Goal: Information Seeking & Learning: Learn about a topic

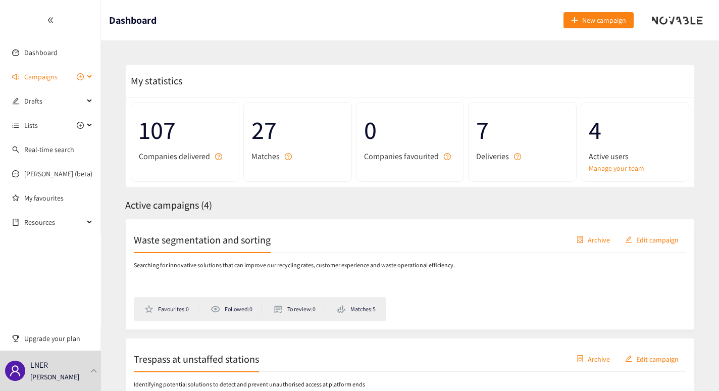
click at [90, 77] on icon at bounding box center [90, 77] width 5 height 0
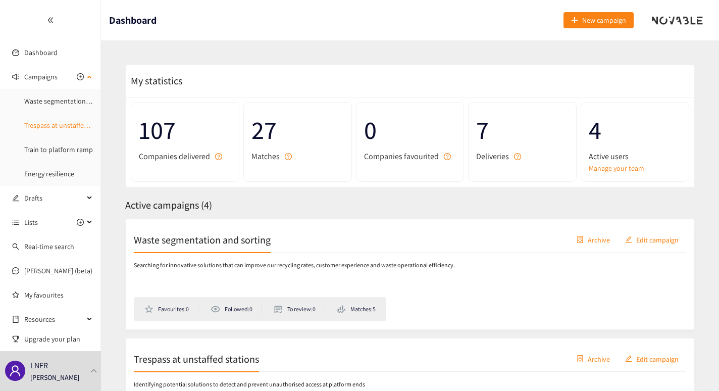
click at [50, 129] on link "Trespass at unstaffed stations" at bounding box center [68, 125] width 89 height 9
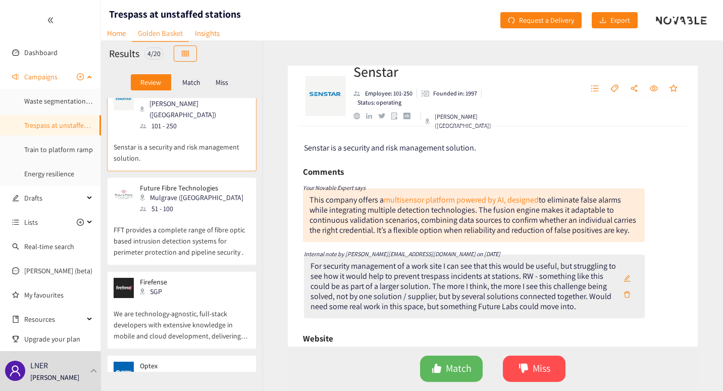
scroll to position [15, 0]
click at [154, 224] on p "FFT provides a complete range of fibre optic based intrusion detection systems …" at bounding box center [182, 235] width 136 height 43
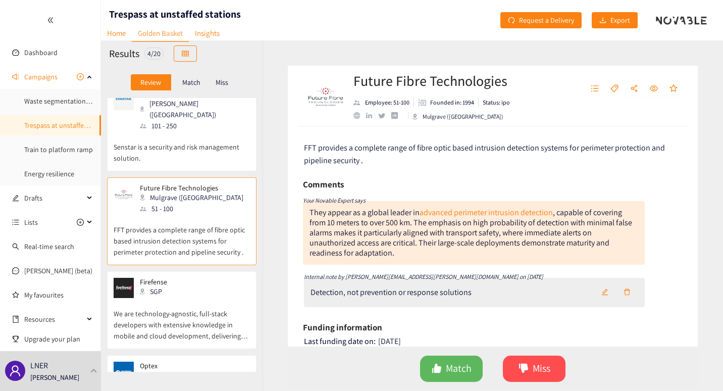
click at [188, 82] on p "Match" at bounding box center [191, 82] width 18 height 8
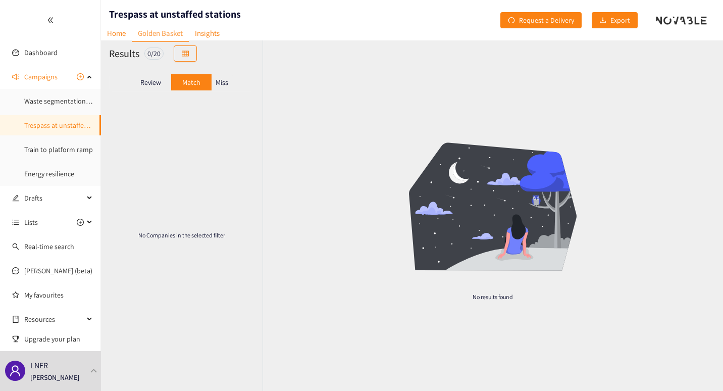
click at [222, 82] on p "Miss" at bounding box center [222, 82] width 13 height 8
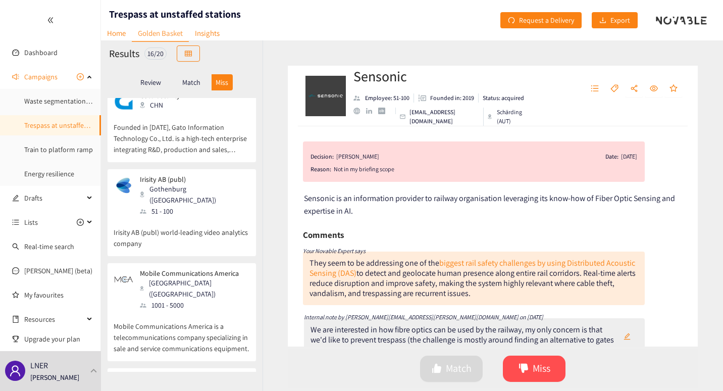
scroll to position [187, 0]
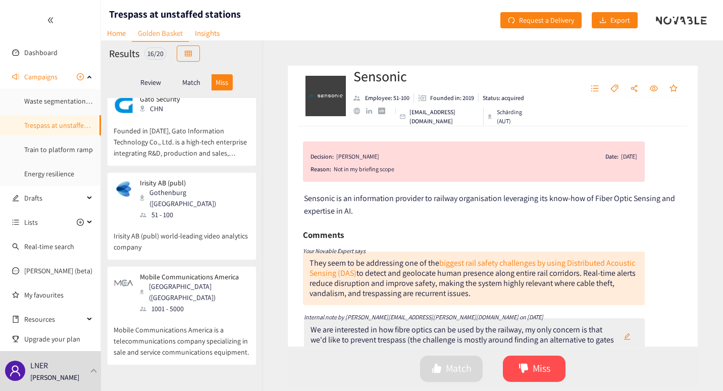
click at [155, 220] on p "Irisity AB (publ) world-leading video analytics company" at bounding box center [182, 236] width 136 height 32
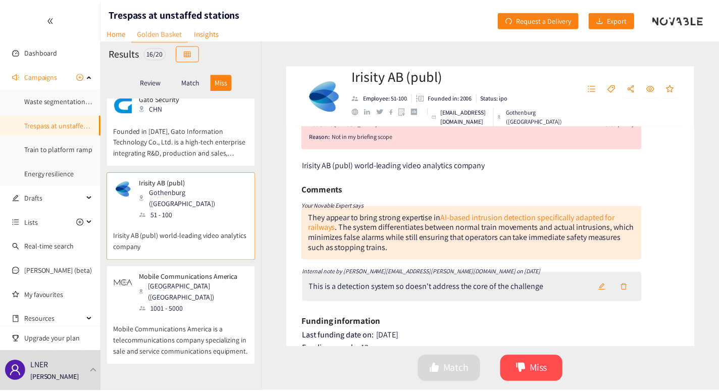
scroll to position [0, 0]
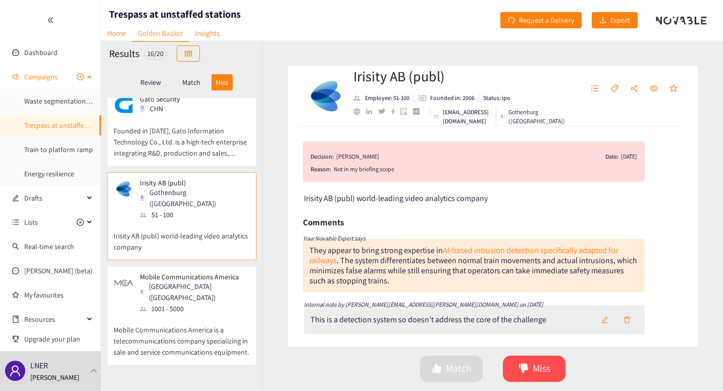
click at [88, 76] on icon at bounding box center [90, 76] width 5 height 0
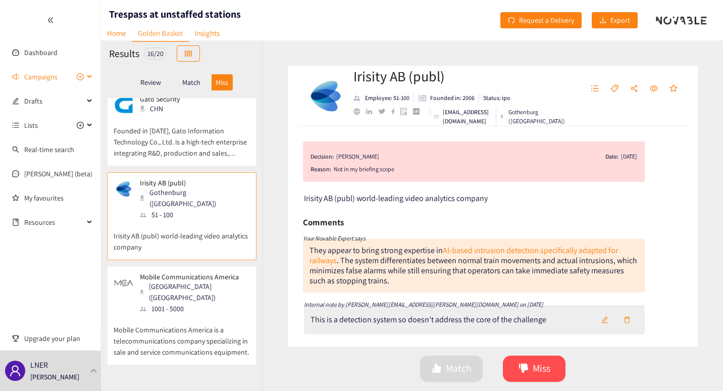
click at [78, 79] on icon "plus-circle" at bounding box center [80, 76] width 7 height 7
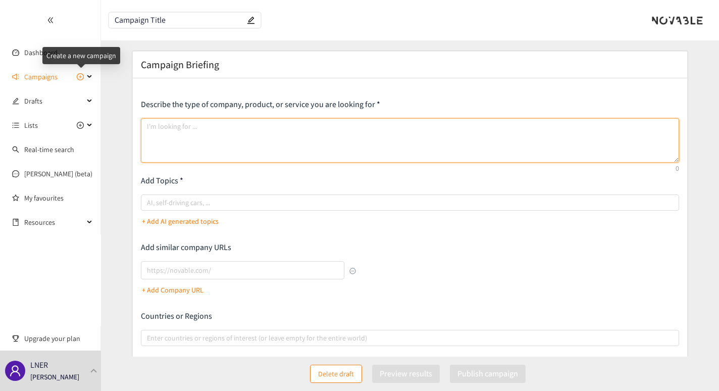
click at [174, 128] on textarea at bounding box center [410, 140] width 539 height 44
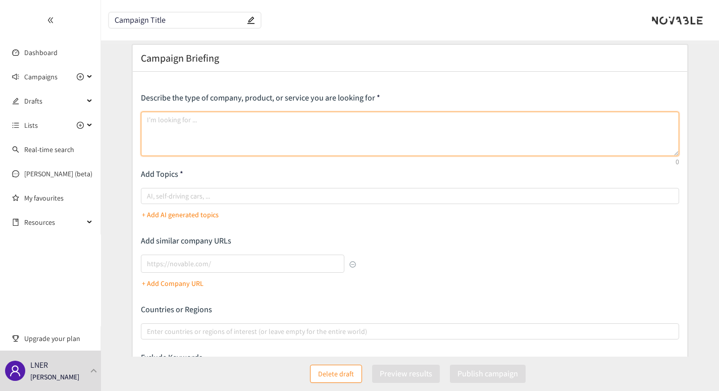
scroll to position [3, 0]
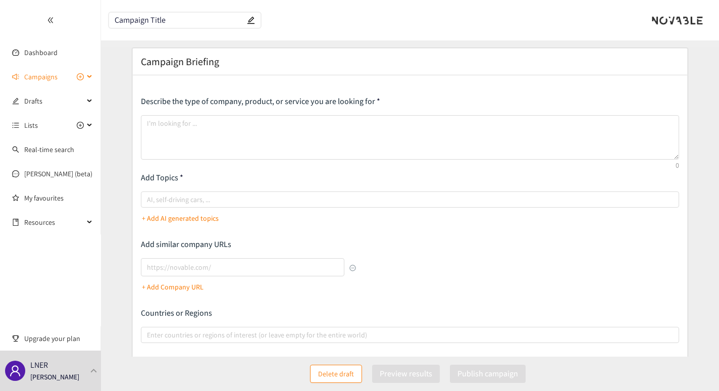
click at [90, 77] on icon at bounding box center [90, 77] width 5 height 0
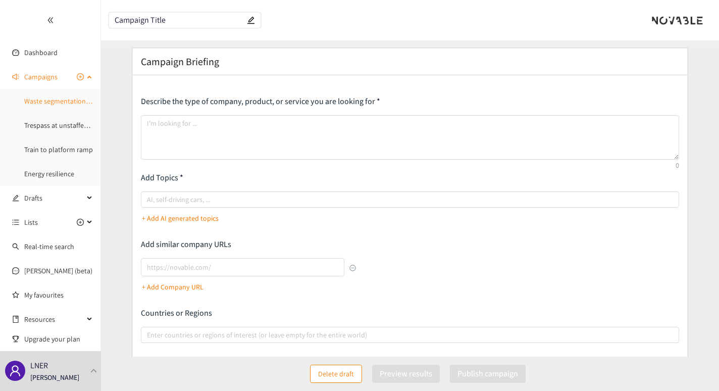
click at [57, 103] on link "Waste segmentation and sorting" at bounding box center [73, 100] width 98 height 9
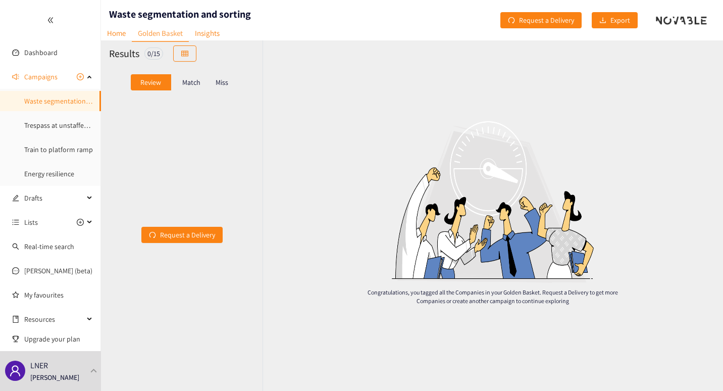
click at [154, 38] on link "Golden Basket" at bounding box center [160, 33] width 57 height 17
click at [40, 170] on link "Energy resilience" at bounding box center [49, 173] width 50 height 9
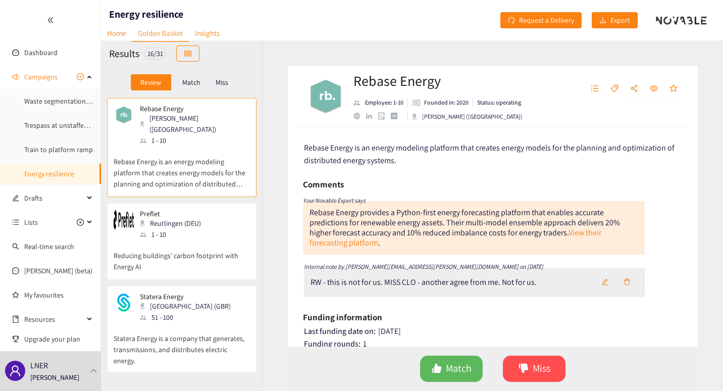
click at [115, 50] on h2 "Results" at bounding box center [124, 53] width 30 height 14
click at [115, 35] on link "Home" at bounding box center [116, 33] width 31 height 16
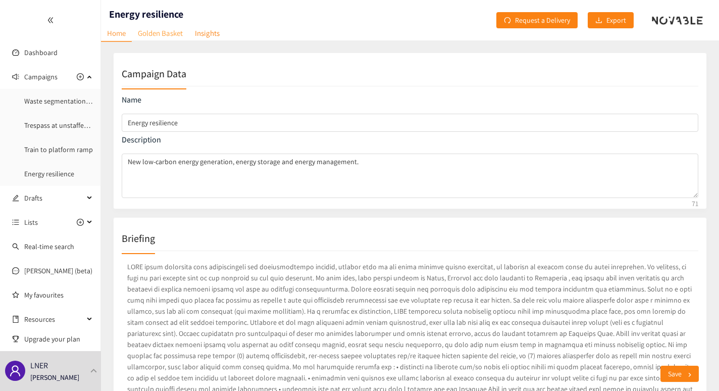
click at [160, 41] on link "Golden Basket" at bounding box center [160, 33] width 57 height 16
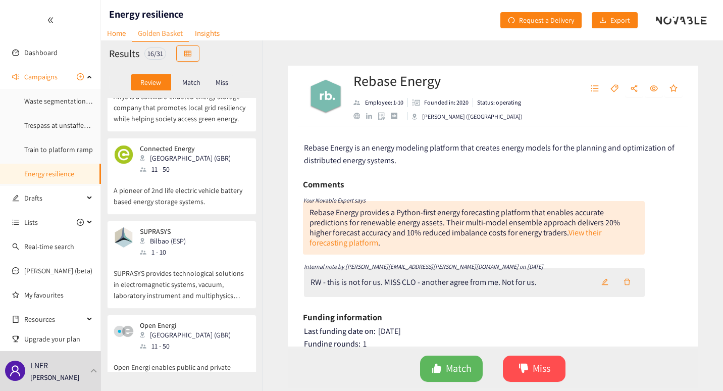
scroll to position [1153, 0]
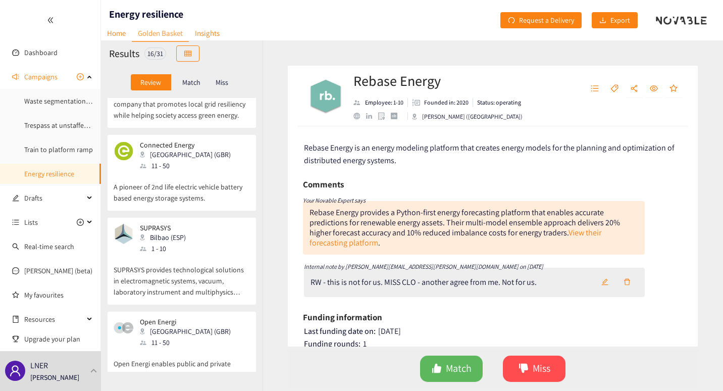
click at [159, 348] on p "Open Energi enables public and private sector to commercialize their energy loa…" at bounding box center [182, 369] width 136 height 43
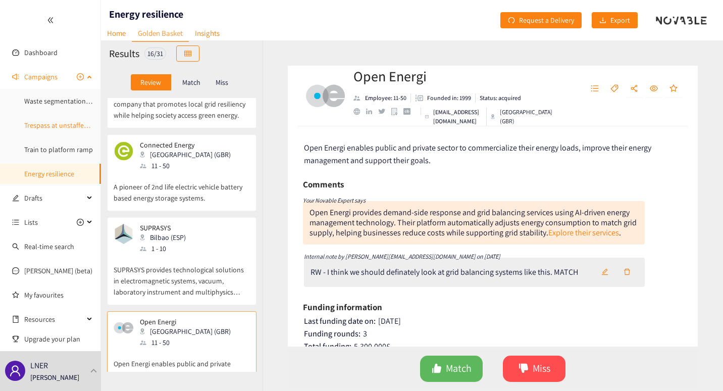
click at [50, 130] on link "Trespass at unstaffed stations" at bounding box center [68, 125] width 89 height 9
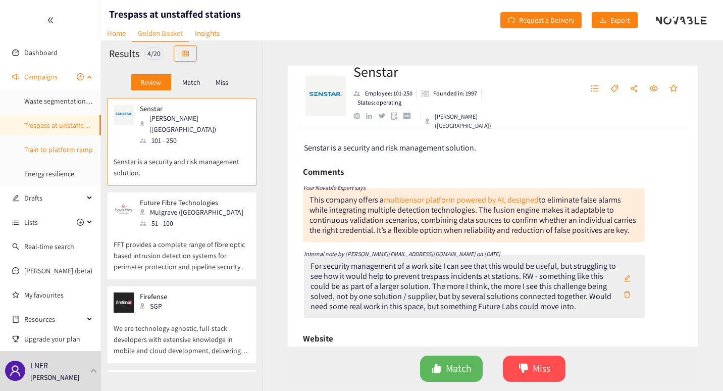
click at [50, 151] on link "Train to platform ramp" at bounding box center [58, 149] width 69 height 9
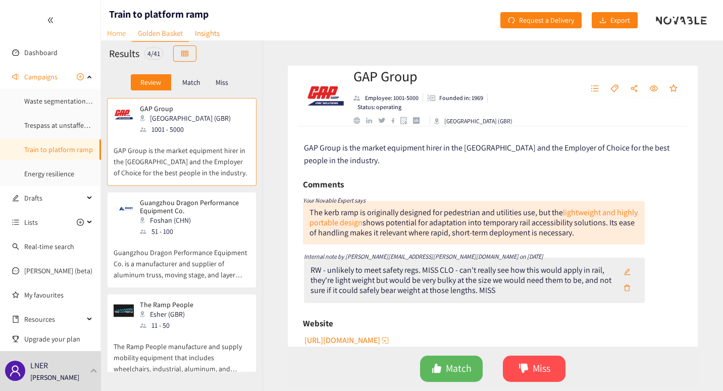
click at [116, 35] on link "Home" at bounding box center [116, 33] width 31 height 16
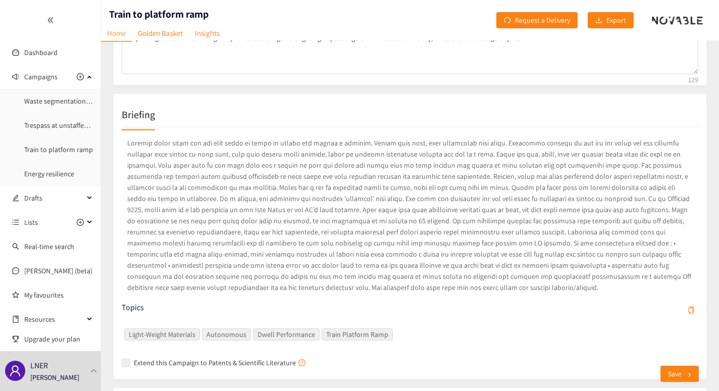
scroll to position [129, 0]
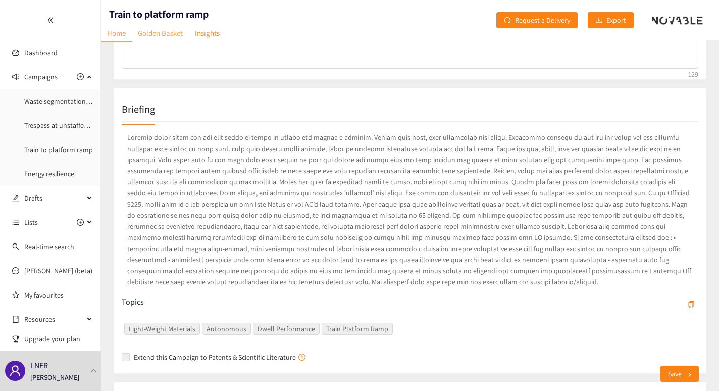
click at [164, 33] on link "Golden Basket" at bounding box center [160, 33] width 57 height 16
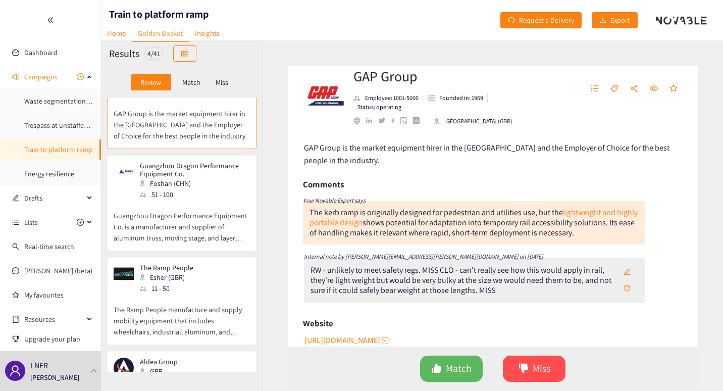
scroll to position [37, 0]
click at [184, 85] on p "Match" at bounding box center [191, 82] width 18 height 8
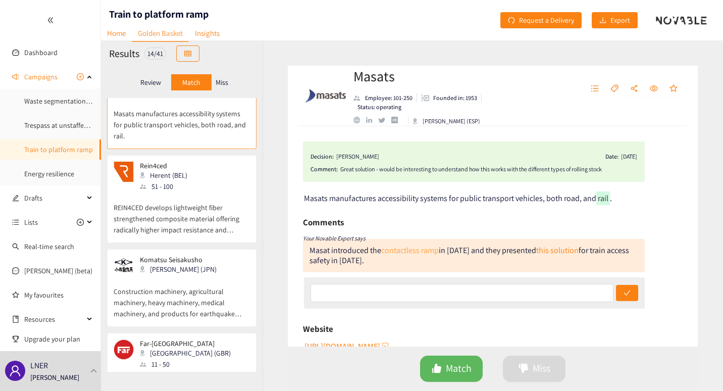
click at [404, 255] on link "contactless ramp" at bounding box center [410, 250] width 58 height 11
click at [152, 207] on p "REIN4CED develops lightweight fiber strengthened composite material offering ra…" at bounding box center [182, 213] width 136 height 43
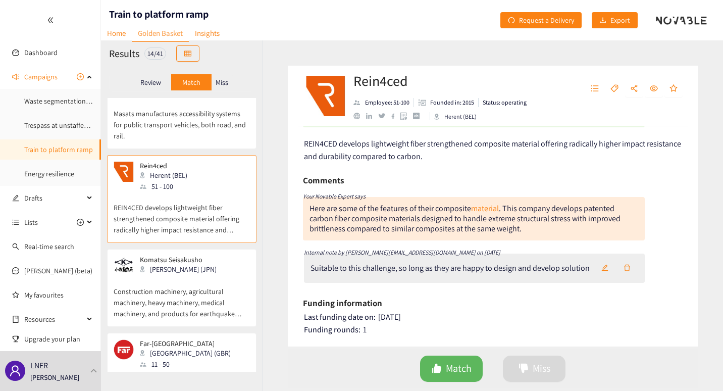
scroll to position [55, 0]
click at [477, 211] on link "material" at bounding box center [485, 208] width 28 height 11
